Goal: Information Seeking & Learning: Learn about a topic

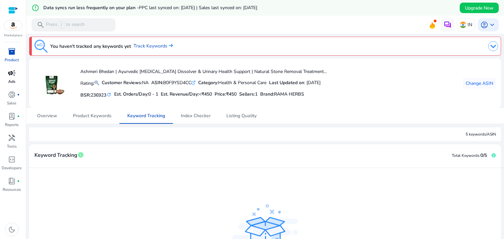
click at [8, 76] on span "campaign" at bounding box center [12, 73] width 8 height 8
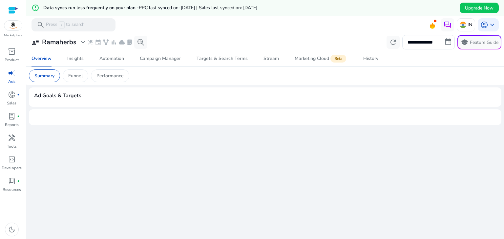
click at [12, 30] on img at bounding box center [13, 26] width 18 height 10
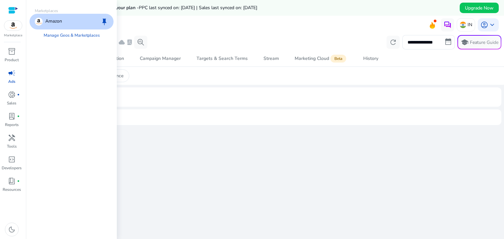
click at [56, 22] on p "Amazon" at bounding box center [53, 22] width 17 height 8
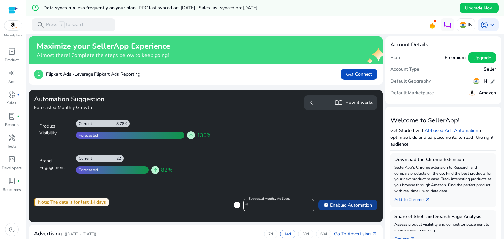
click at [334, 206] on span "verified Enabled Automation" at bounding box center [347, 205] width 49 height 7
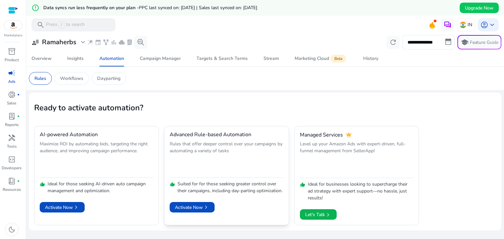
scroll to position [16, 0]
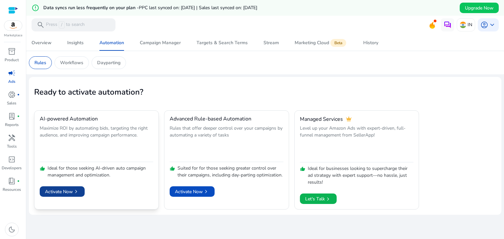
click at [51, 191] on span "Activate Now chevron_right" at bounding box center [62, 192] width 34 height 7
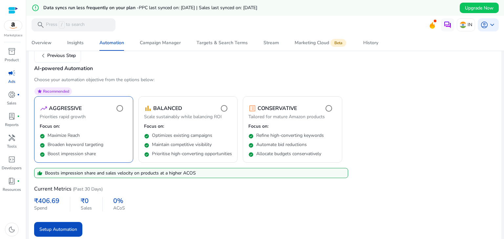
scroll to position [59, 0]
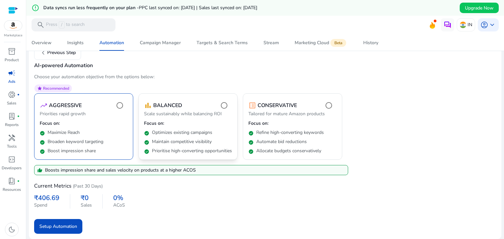
click at [195, 148] on p "Prioritise high-converting opportunities" at bounding box center [192, 151] width 80 height 7
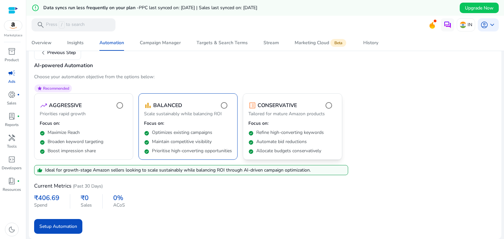
click at [264, 136] on div "check_circle Automate bid reductions" at bounding box center [292, 140] width 88 height 9
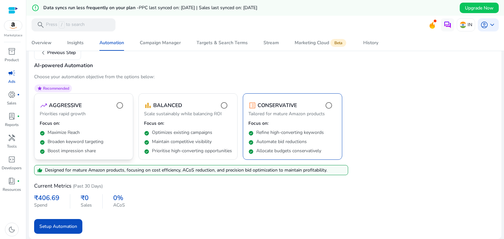
click at [110, 136] on div "check_circle Broaden keyword targeting" at bounding box center [84, 140] width 88 height 9
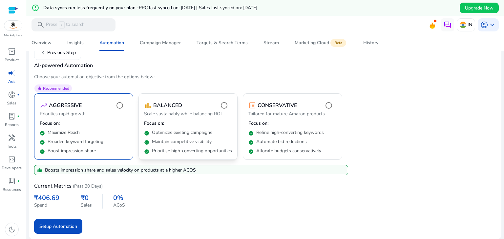
click at [176, 139] on p "Maintain competitive visibility" at bounding box center [182, 142] width 60 height 7
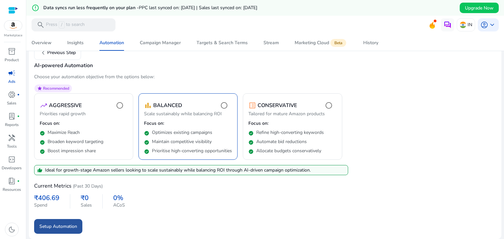
click at [52, 234] on span "submit" at bounding box center [58, 227] width 48 height 16
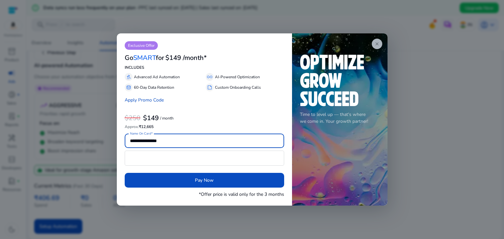
click at [377, 41] on span "close" at bounding box center [376, 43] width 5 height 5
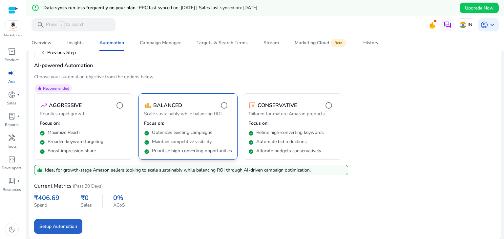
scroll to position [0, 0]
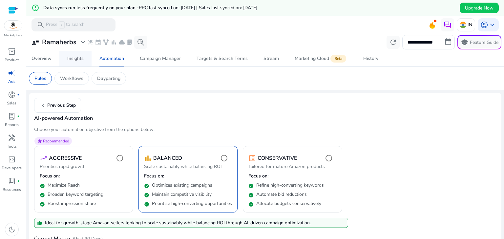
click at [82, 63] on span "Insights" at bounding box center [75, 59] width 16 height 16
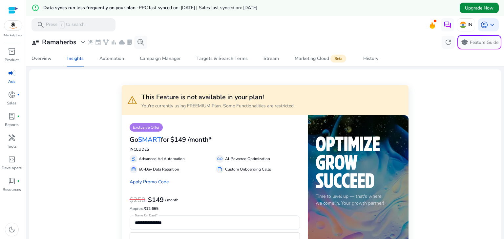
click at [474, 7] on span "Upgrade Now" at bounding box center [479, 8] width 29 height 7
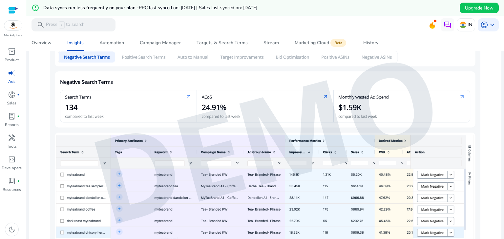
scroll to position [129, 0]
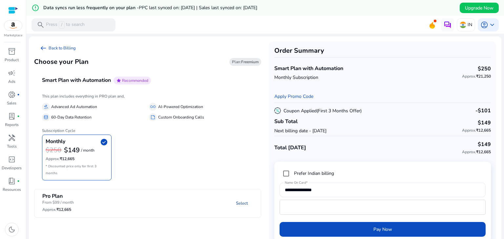
click at [237, 198] on link "Select" at bounding box center [242, 204] width 22 height 12
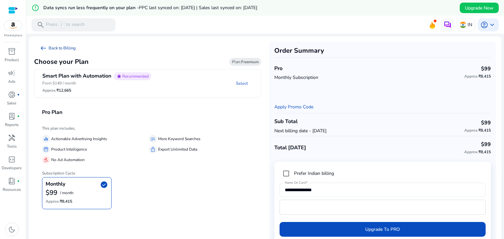
click at [46, 50] on span "arrow_left_alt" at bounding box center [43, 48] width 8 height 8
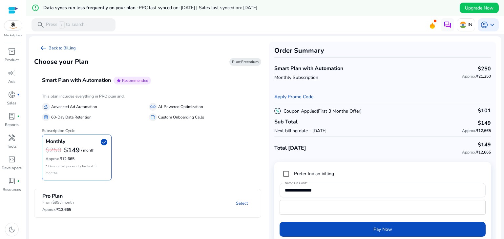
click at [52, 47] on link "arrow_left_alt Back to Billing" at bounding box center [57, 48] width 47 height 13
click at [9, 50] on span "inventory_2" at bounding box center [12, 52] width 8 height 8
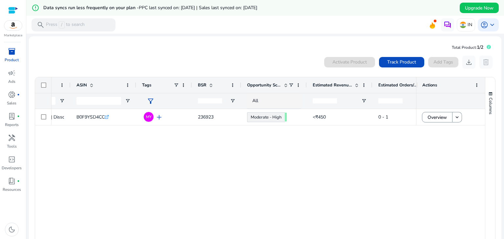
click at [273, 82] on span "Opportunity Score" at bounding box center [264, 85] width 34 height 6
click at [306, 86] on div at bounding box center [306, 85] width 3 height 16
drag, startPoint x: 306, startPoint y: 86, endPoint x: 331, endPoint y: 86, distance: 24.6
click at [331, 86] on div at bounding box center [331, 85] width 3 height 16
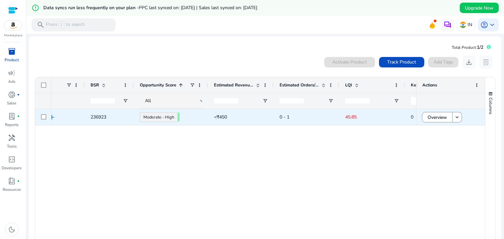
scroll to position [0, 266]
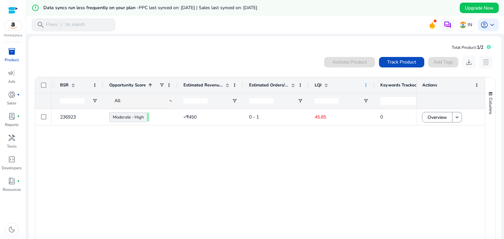
click at [364, 85] on span at bounding box center [365, 85] width 5 height 5
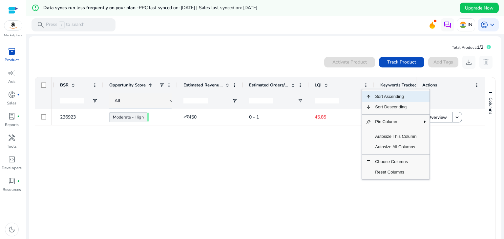
click at [319, 87] on span "LQI" at bounding box center [318, 85] width 7 height 6
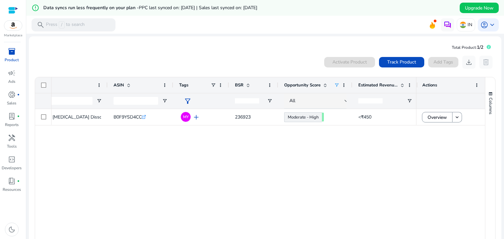
click at [336, 84] on span at bounding box center [336, 85] width 5 height 5
click at [345, 84] on span at bounding box center [343, 85] width 5 height 5
click at [307, 82] on span "Opportunity Score" at bounding box center [302, 85] width 36 height 6
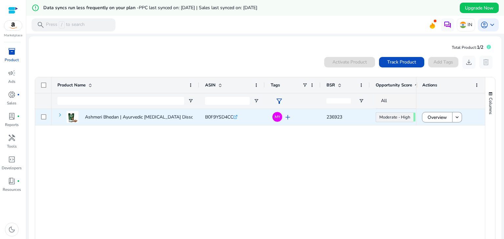
click at [59, 114] on span at bounding box center [59, 115] width 5 height 5
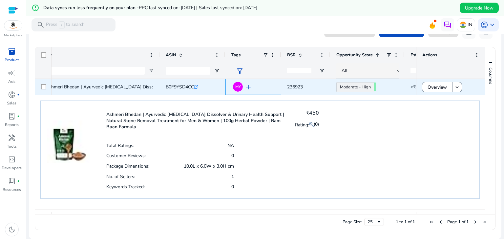
click at [245, 86] on span "add" at bounding box center [248, 87] width 8 height 8
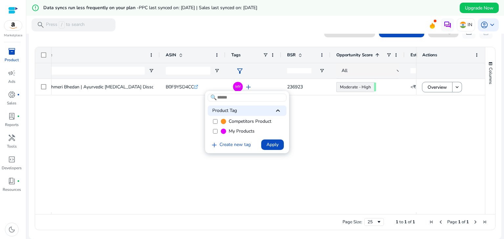
click at [345, 86] on div at bounding box center [252, 119] width 504 height 239
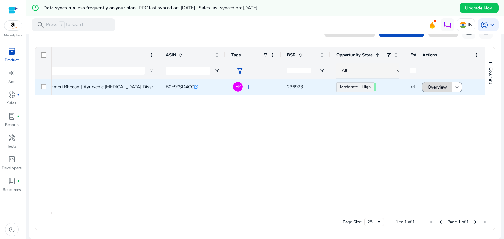
click at [435, 84] on span "Overview" at bounding box center [436, 87] width 19 height 13
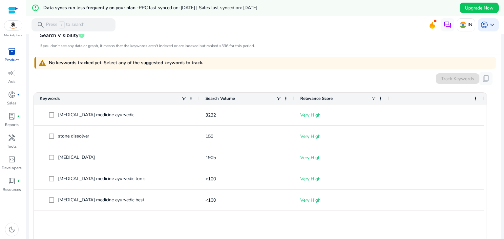
scroll to position [189, 0]
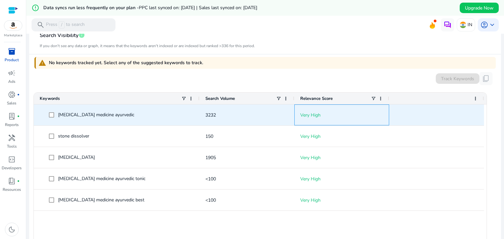
click at [310, 114] on p "Very High" at bounding box center [341, 115] width 83 height 13
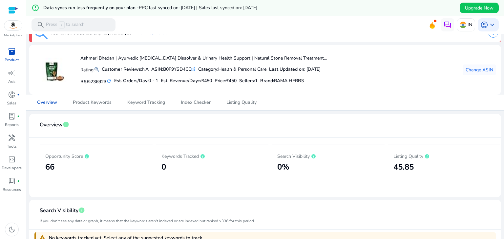
scroll to position [0, 0]
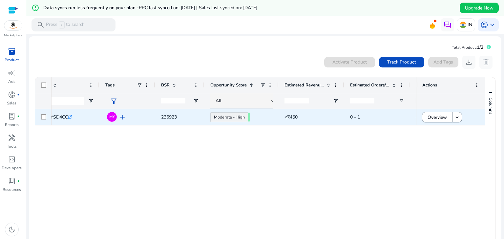
scroll to position [0, 175]
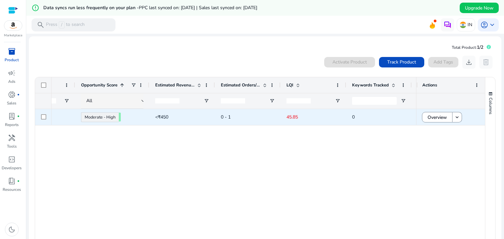
click at [294, 118] on p "45.85" at bounding box center [313, 117] width 54 height 13
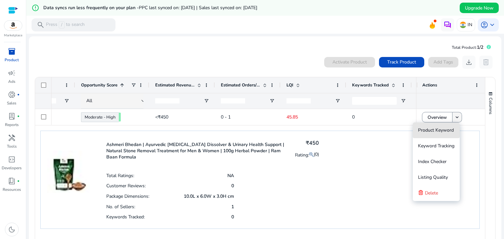
click at [455, 123] on button "Product Keyword" at bounding box center [436, 131] width 47 height 16
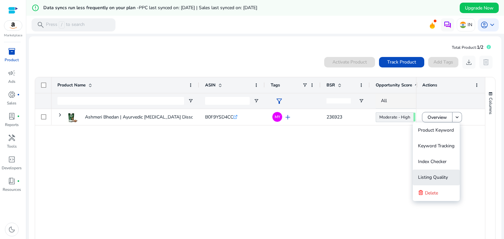
click at [434, 177] on span "Listing Quality" at bounding box center [433, 178] width 30 height 6
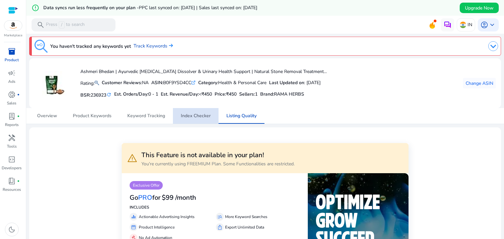
click at [190, 114] on span "Index Checker" at bounding box center [196, 116] width 30 height 5
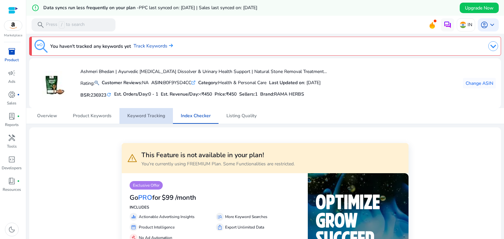
click at [144, 116] on span "Keyword Tracking" at bounding box center [146, 116] width 38 height 5
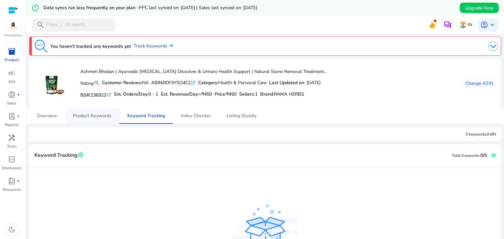
click at [86, 118] on span "Product Keywords" at bounding box center [92, 116] width 39 height 5
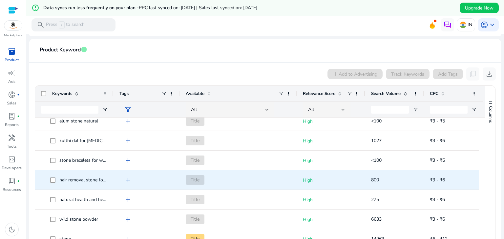
scroll to position [608, 0]
